Goal: Task Accomplishment & Management: Manage account settings

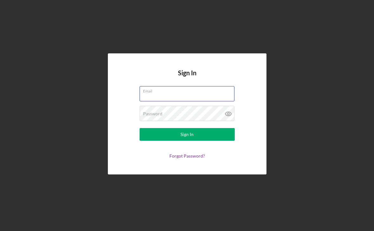
type input "[EMAIL_ADDRESS][DOMAIN_NAME]"
click at [187, 134] on button "Sign In" at bounding box center [187, 134] width 95 height 13
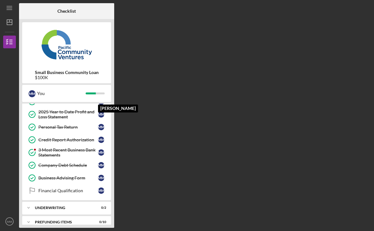
scroll to position [81, 0]
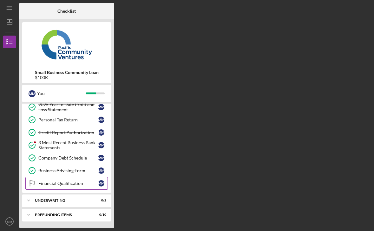
click at [77, 185] on div "Financial Qualification" at bounding box center [68, 183] width 60 height 5
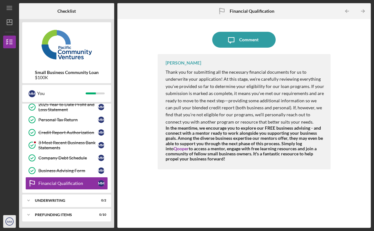
click at [10, 220] on text "MM" at bounding box center [9, 221] width 5 height 3
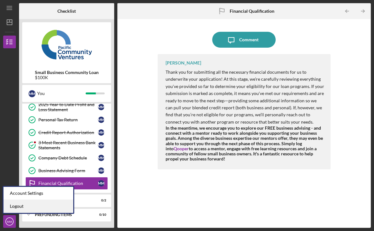
click at [18, 207] on link "Logout" at bounding box center [38, 206] width 70 height 13
